Goal: Task Accomplishment & Management: Manage account settings

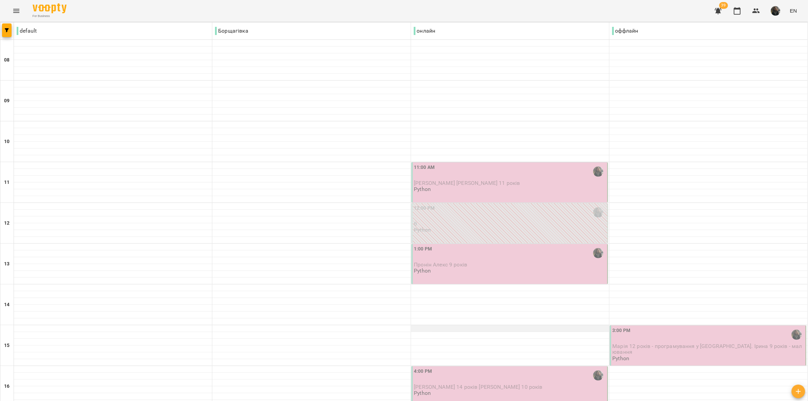
scroll to position [127, 0]
click at [645, 343] on span "Марія 12 років - програмування у [GEOGRAPHIC_DATA]. Ірина 9 років - малювання" at bounding box center [708, 349] width 190 height 12
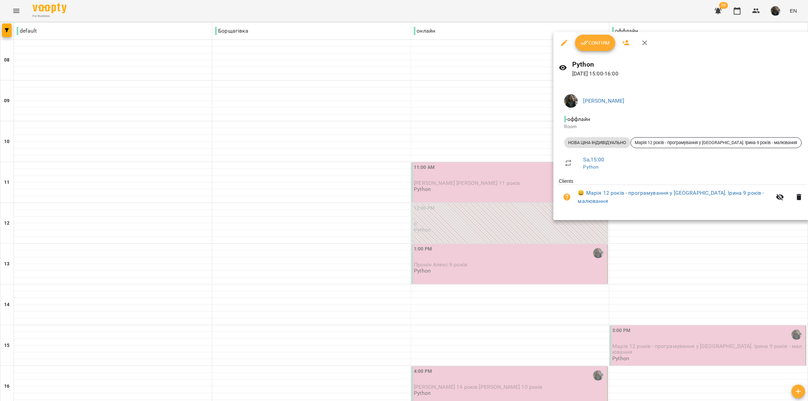
click at [488, 179] on div at bounding box center [404, 200] width 808 height 401
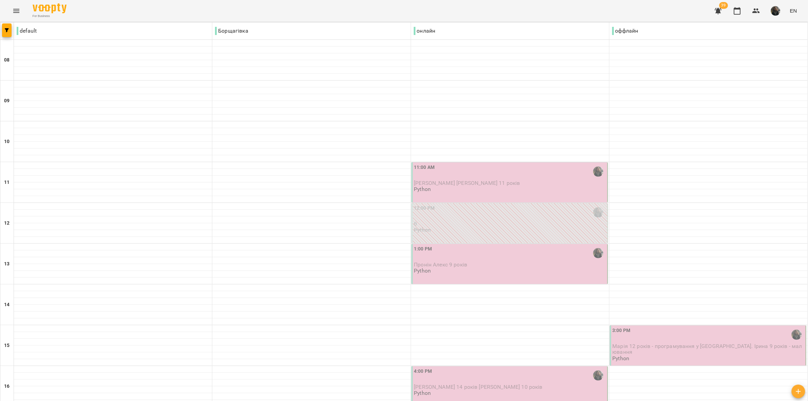
click at [466, 262] on p "Пронін Алекс 9 років" at bounding box center [510, 265] width 192 height 6
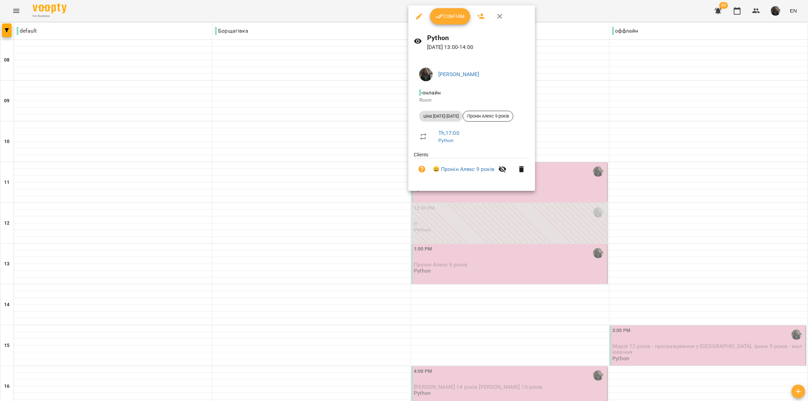
click at [450, 21] on button "Confirm" at bounding box center [450, 16] width 40 height 16
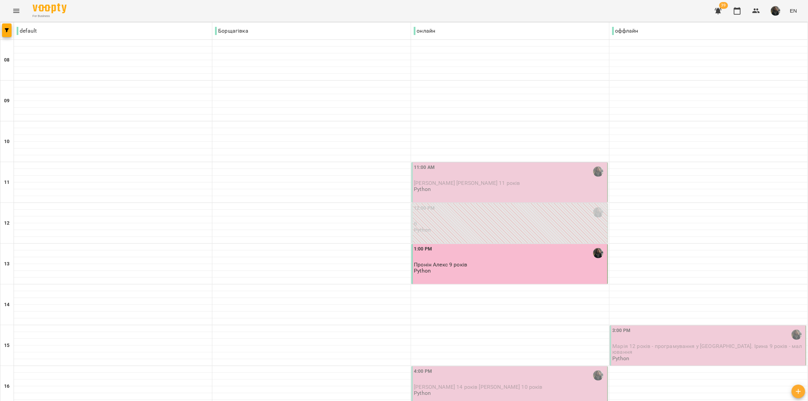
scroll to position [85, 0]
click at [644, 327] on div "3:00 PM" at bounding box center [709, 335] width 192 height 16
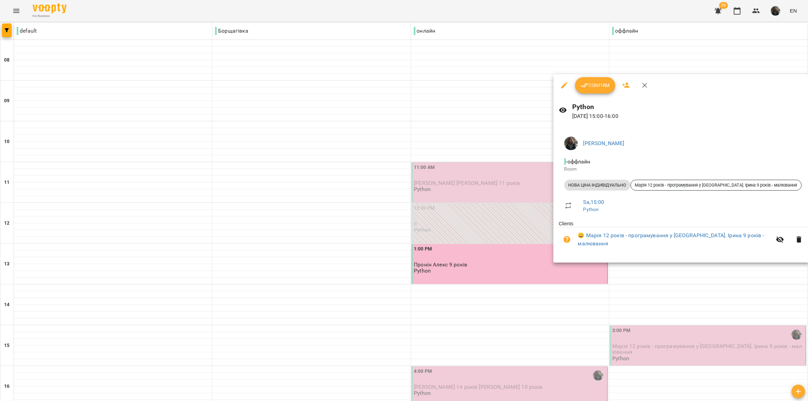
click at [583, 85] on icon "button" at bounding box center [585, 85] width 8 height 8
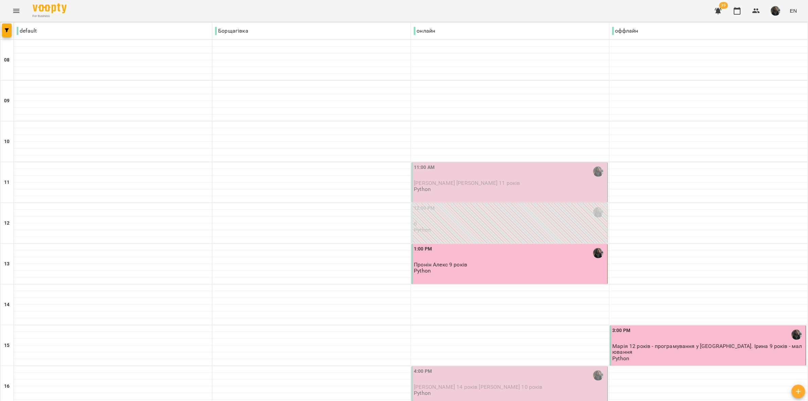
scroll to position [170, 0]
click at [496, 368] on div "4:00 PM" at bounding box center [510, 376] width 192 height 16
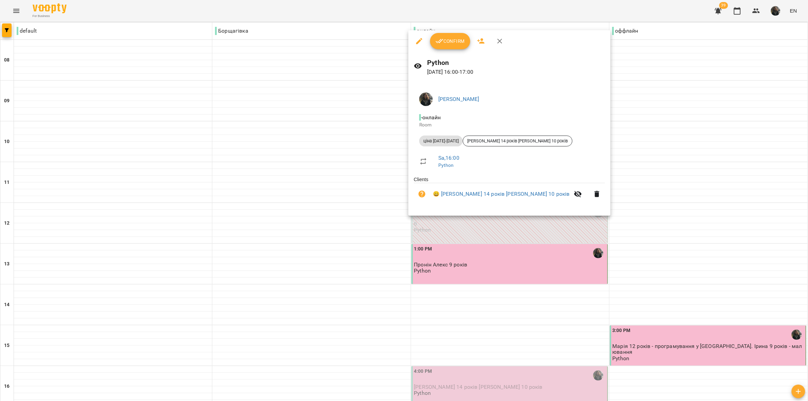
click at [445, 37] on span "Confirm" at bounding box center [450, 41] width 29 height 8
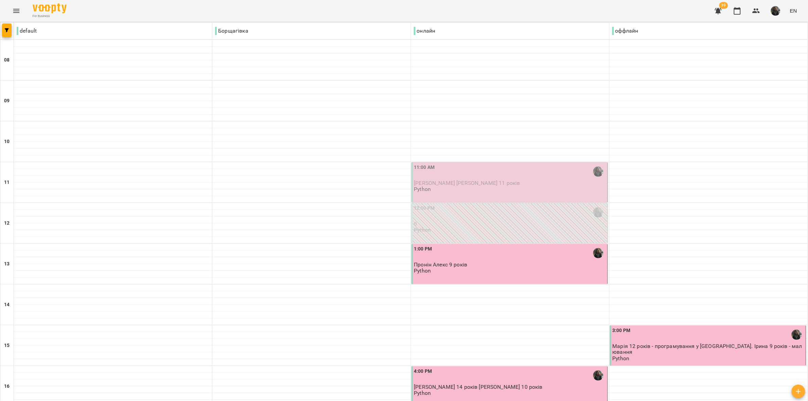
scroll to position [212, 0]
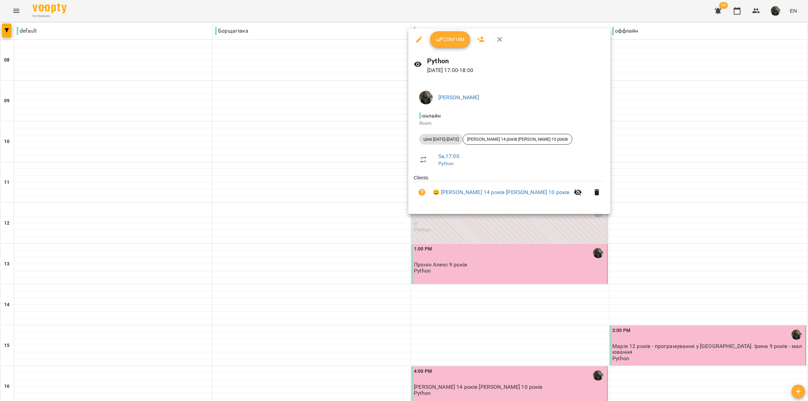
click at [447, 39] on span "Confirm" at bounding box center [450, 39] width 29 height 8
